Goal: Find specific page/section: Find specific page/section

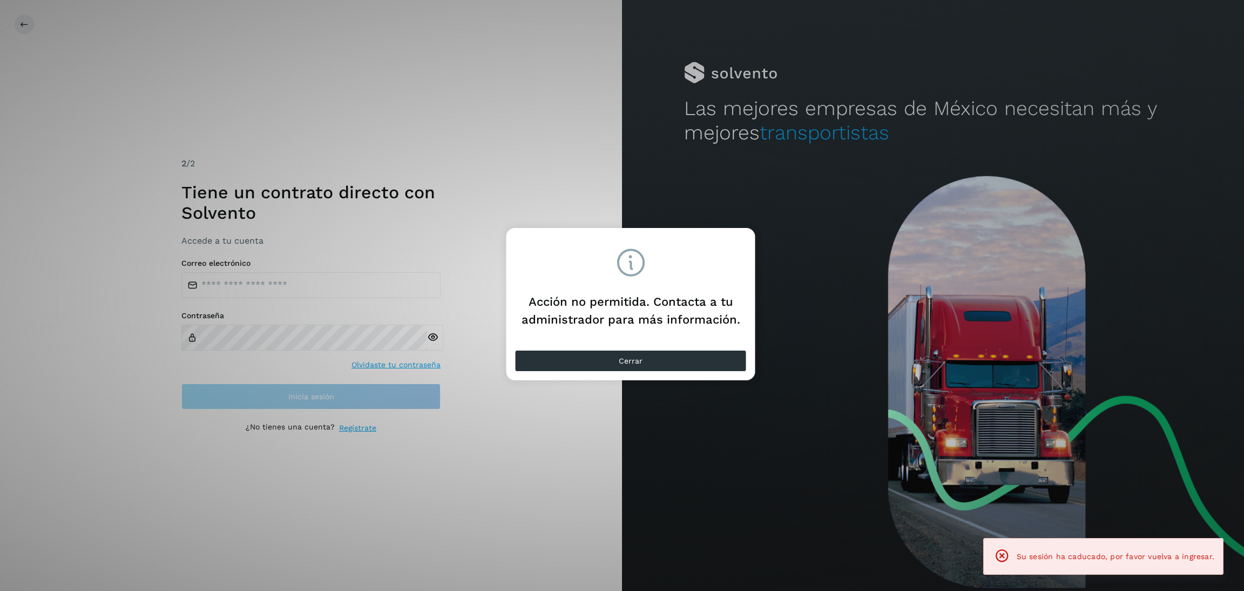
click at [696, 348] on div "Cerrar" at bounding box center [631, 363] width 249 height 35
type input "**********"
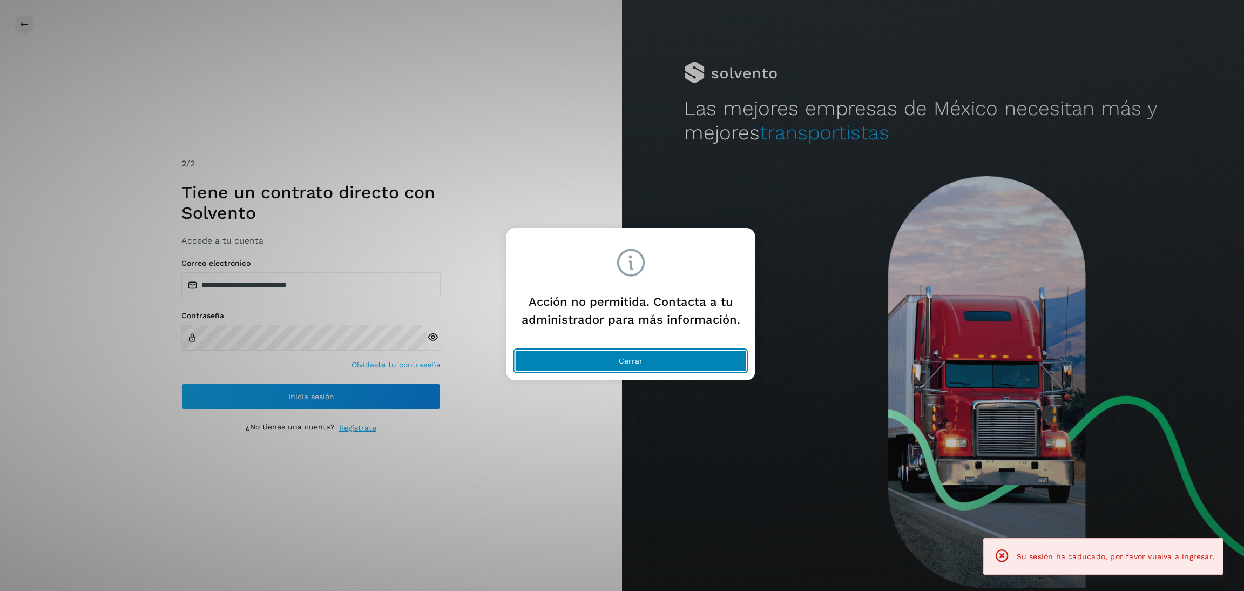
click at [689, 355] on button "Cerrar" at bounding box center [631, 361] width 232 height 22
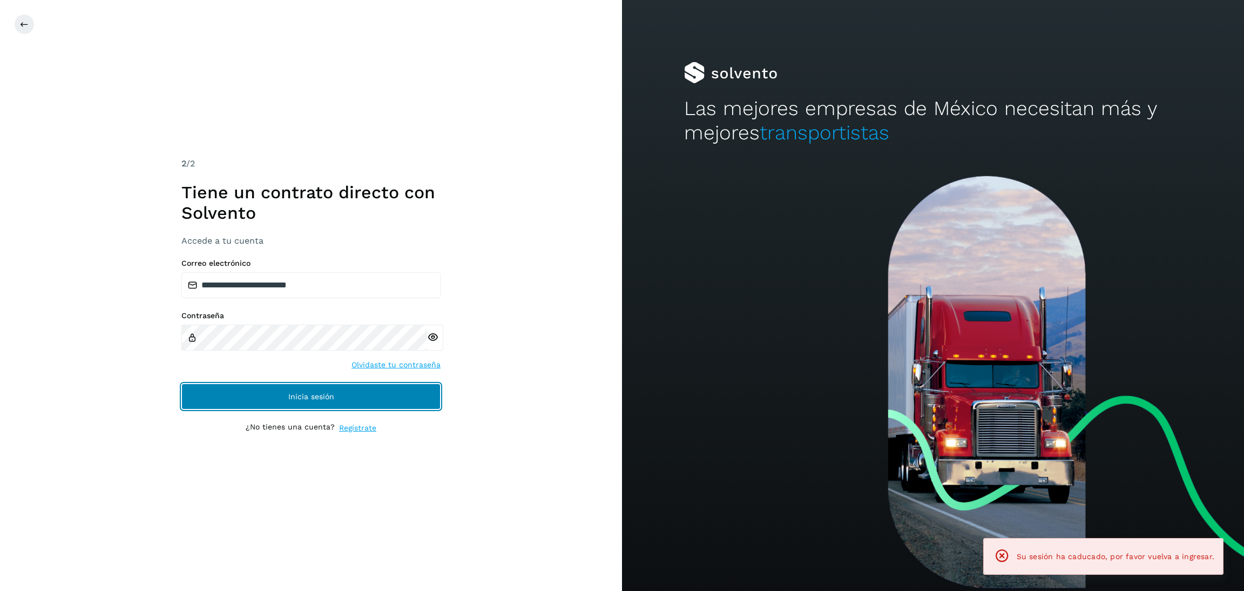
click at [308, 393] on span "Inicia sesión" at bounding box center [311, 397] width 46 height 8
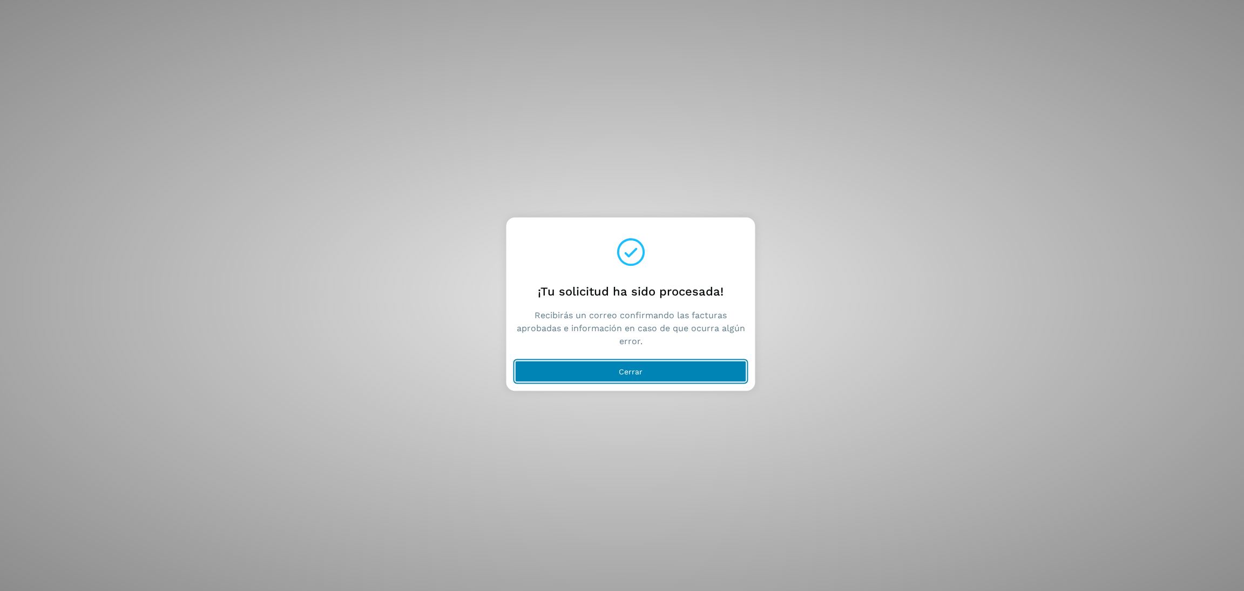
click at [669, 363] on button "Cerrar" at bounding box center [631, 372] width 232 height 22
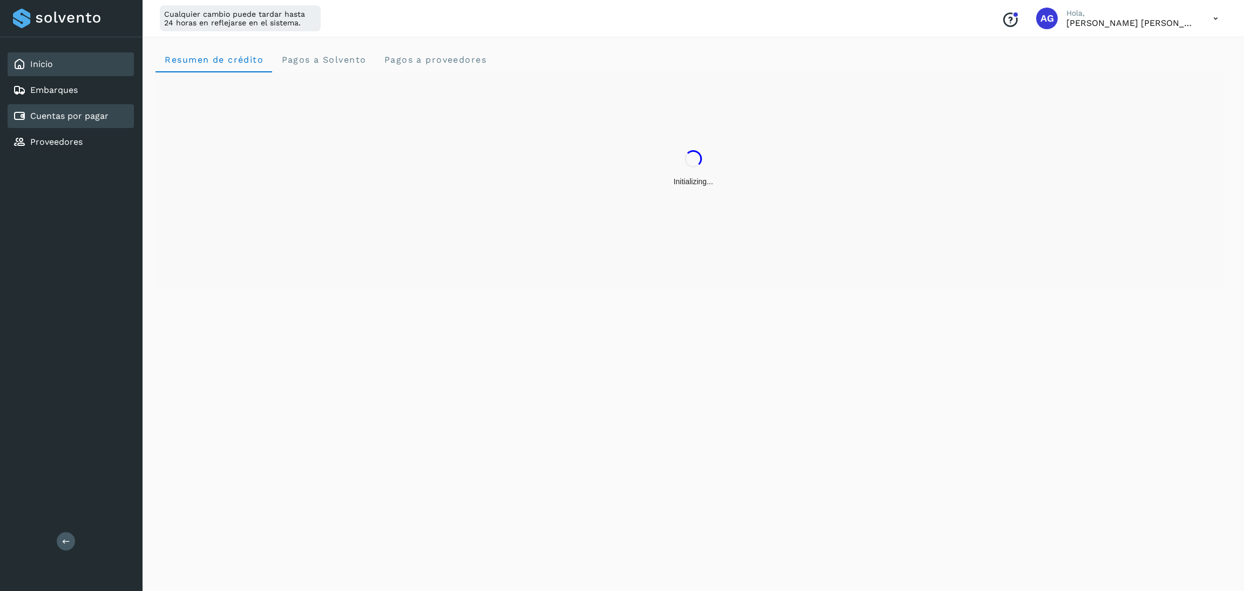
click at [69, 113] on link "Cuentas por pagar" at bounding box center [69, 116] width 78 height 10
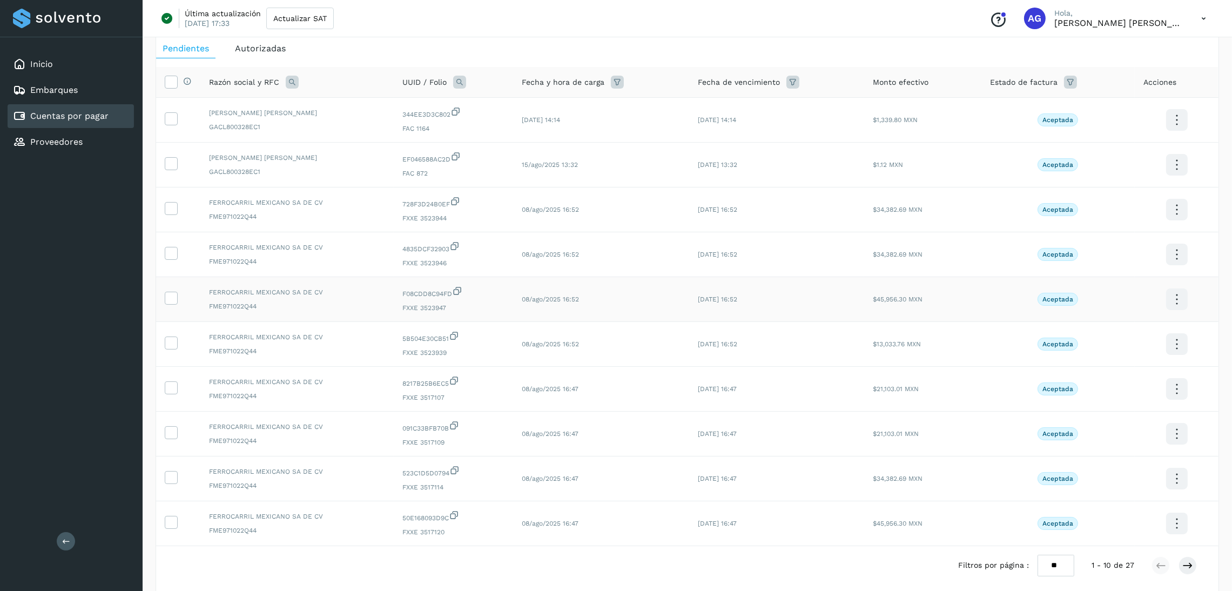
scroll to position [101, 0]
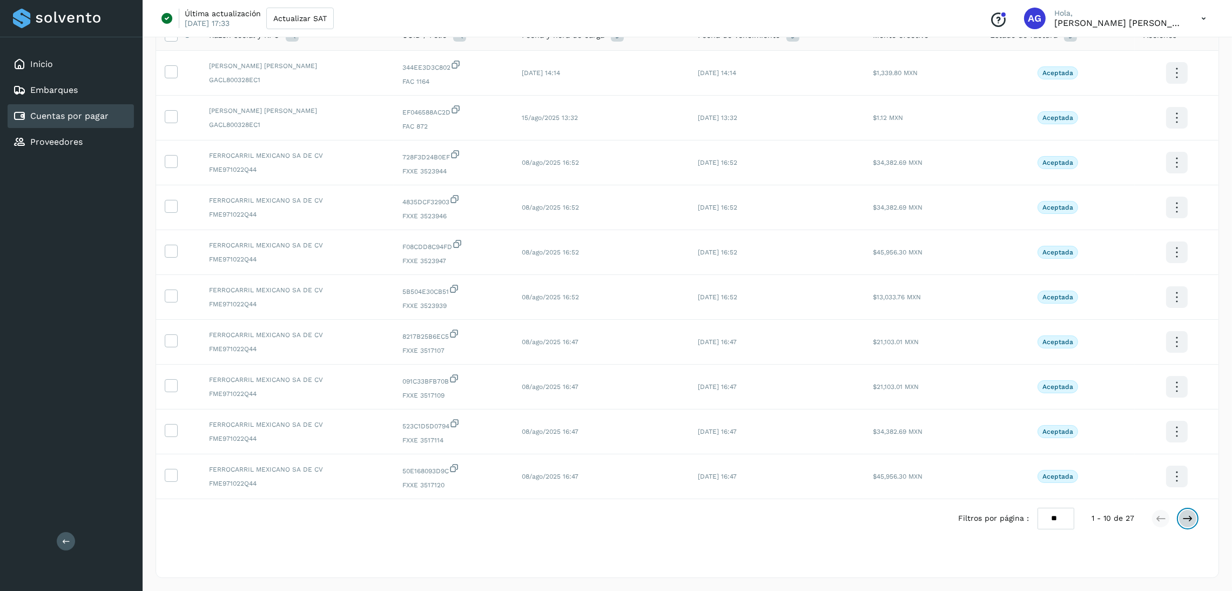
click at [1190, 515] on icon at bounding box center [1187, 518] width 11 height 11
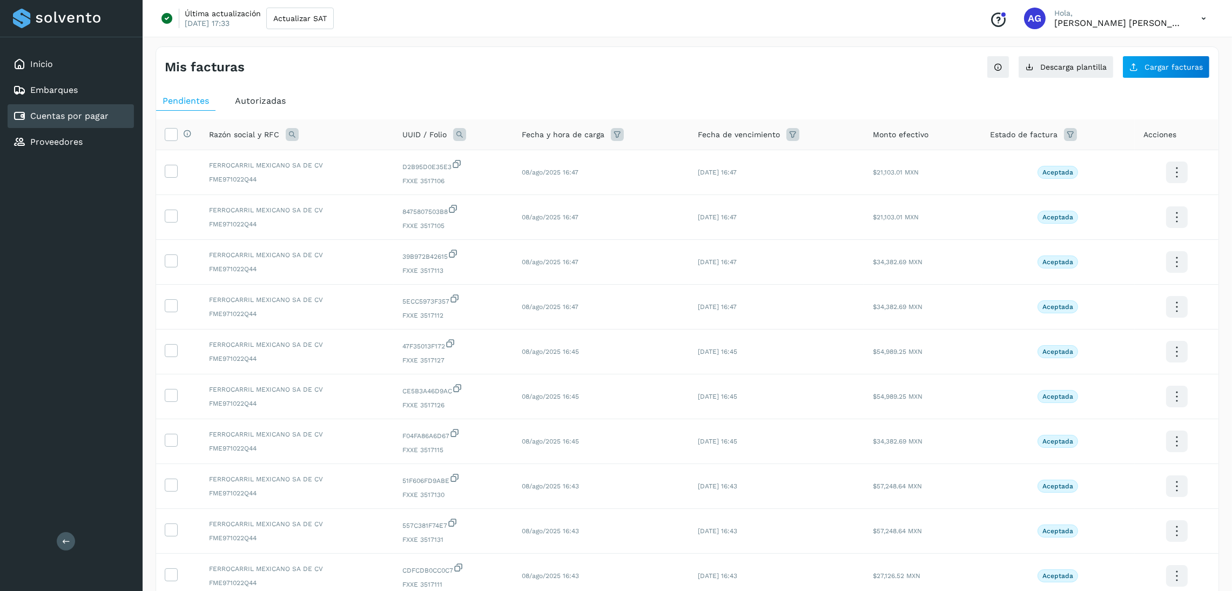
scroll to position [81, 0]
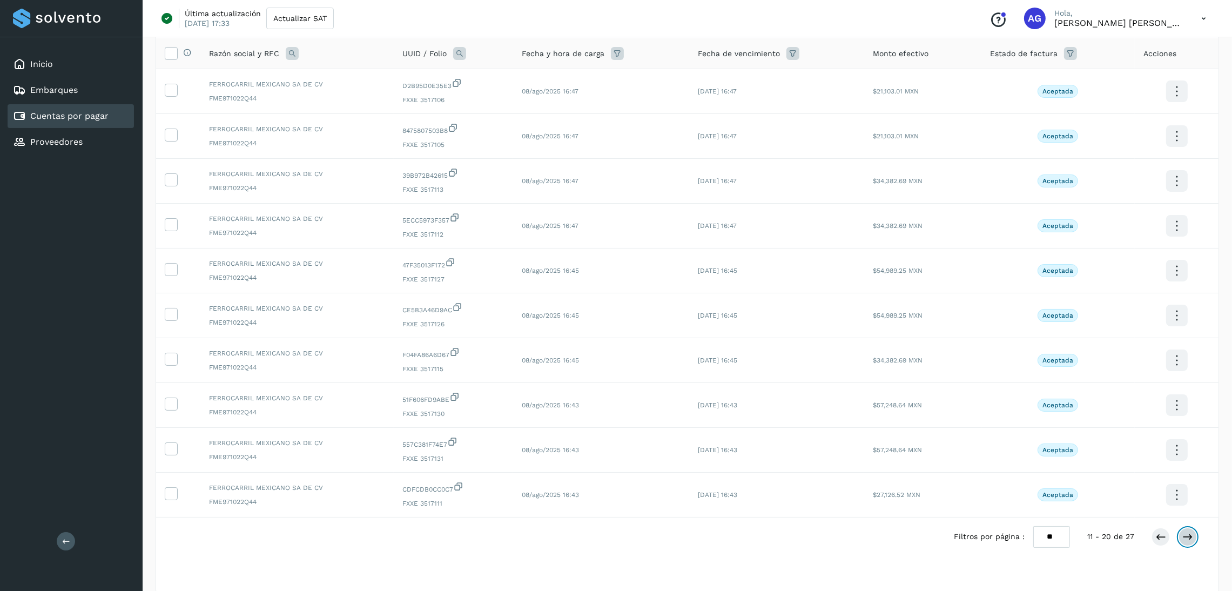
click at [1190, 535] on icon at bounding box center [1187, 536] width 11 height 11
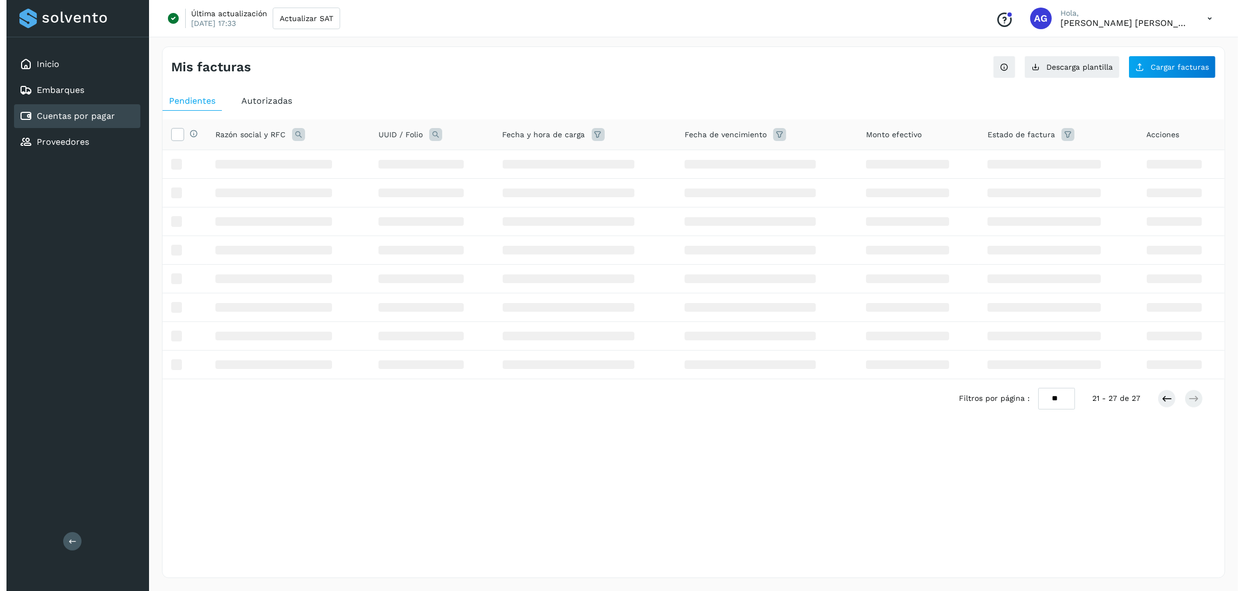
scroll to position [0, 0]
